Goal: Task Accomplishment & Management: Manage account settings

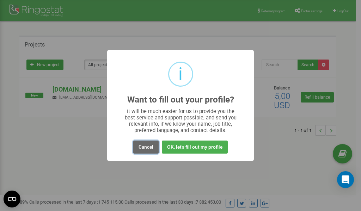
click at [143, 148] on button "Cancel" at bounding box center [145, 147] width 25 height 13
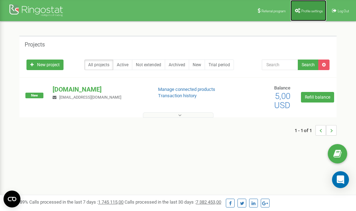
click at [308, 8] on link "Profile settings" at bounding box center [308, 10] width 36 height 21
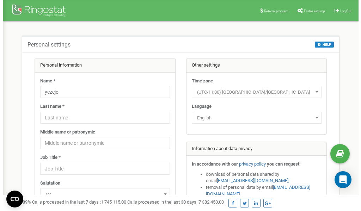
scroll to position [35, 0]
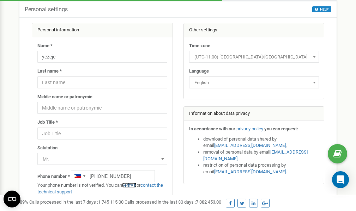
click at [131, 185] on link "verify it" at bounding box center [129, 185] width 14 height 5
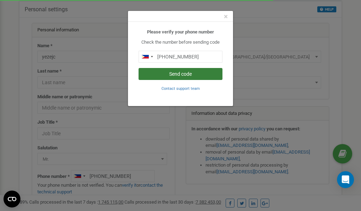
click at [192, 76] on button "Send code" at bounding box center [180, 74] width 84 height 12
